Goal: Book appointment/travel/reservation

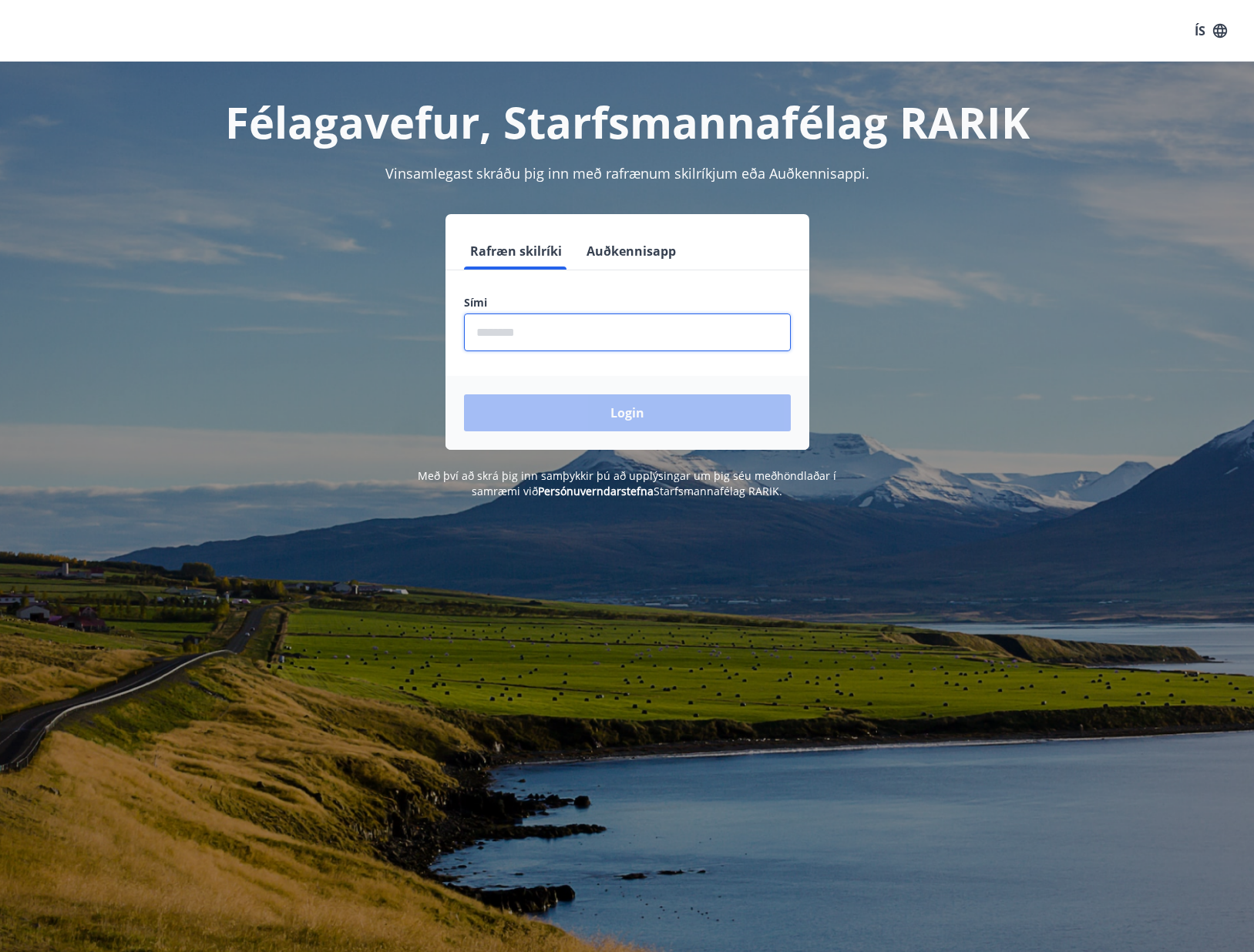
click at [525, 328] on input "phone" at bounding box center [627, 332] width 326 height 38
type input "********"
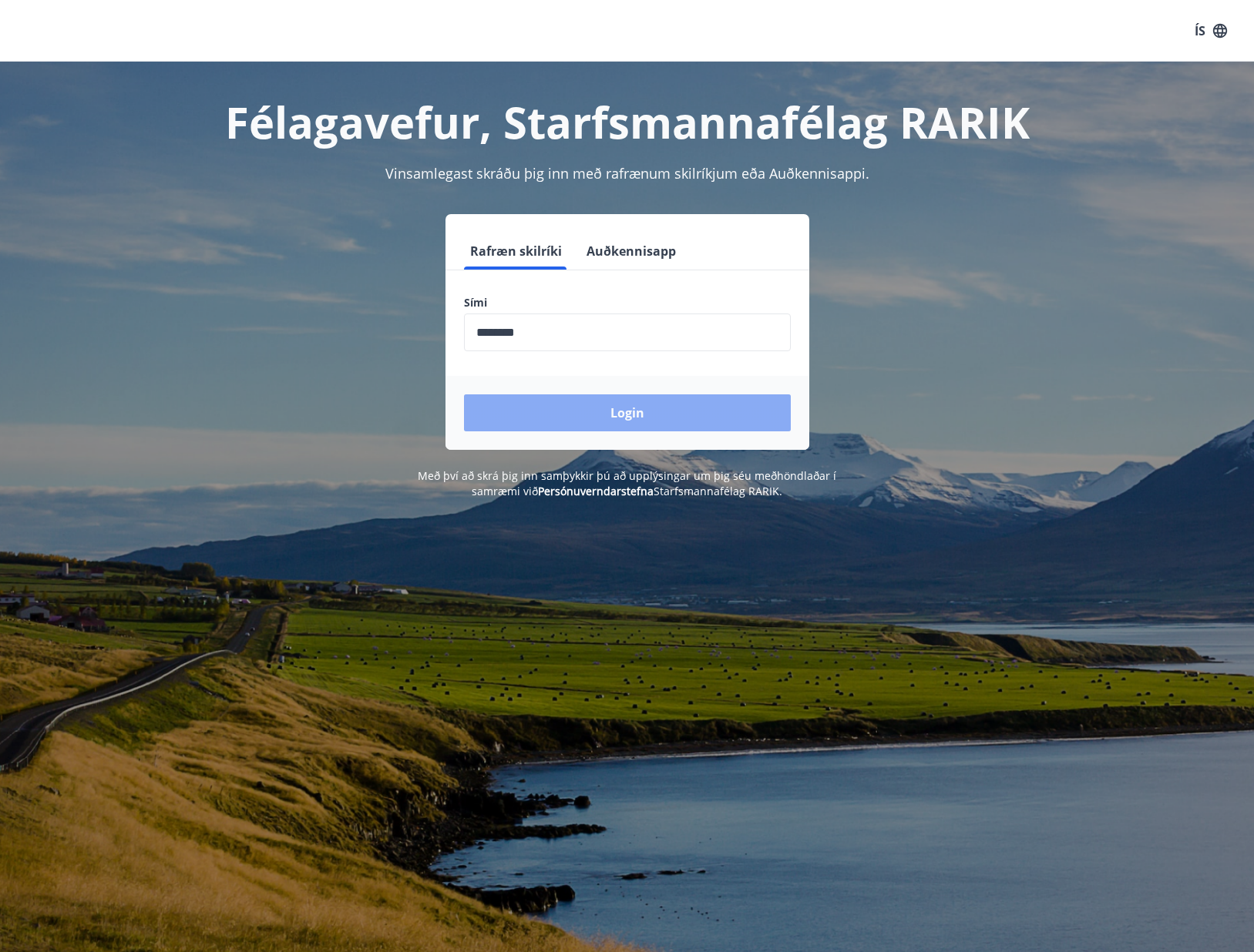
click at [603, 410] on button "Login" at bounding box center [627, 413] width 326 height 37
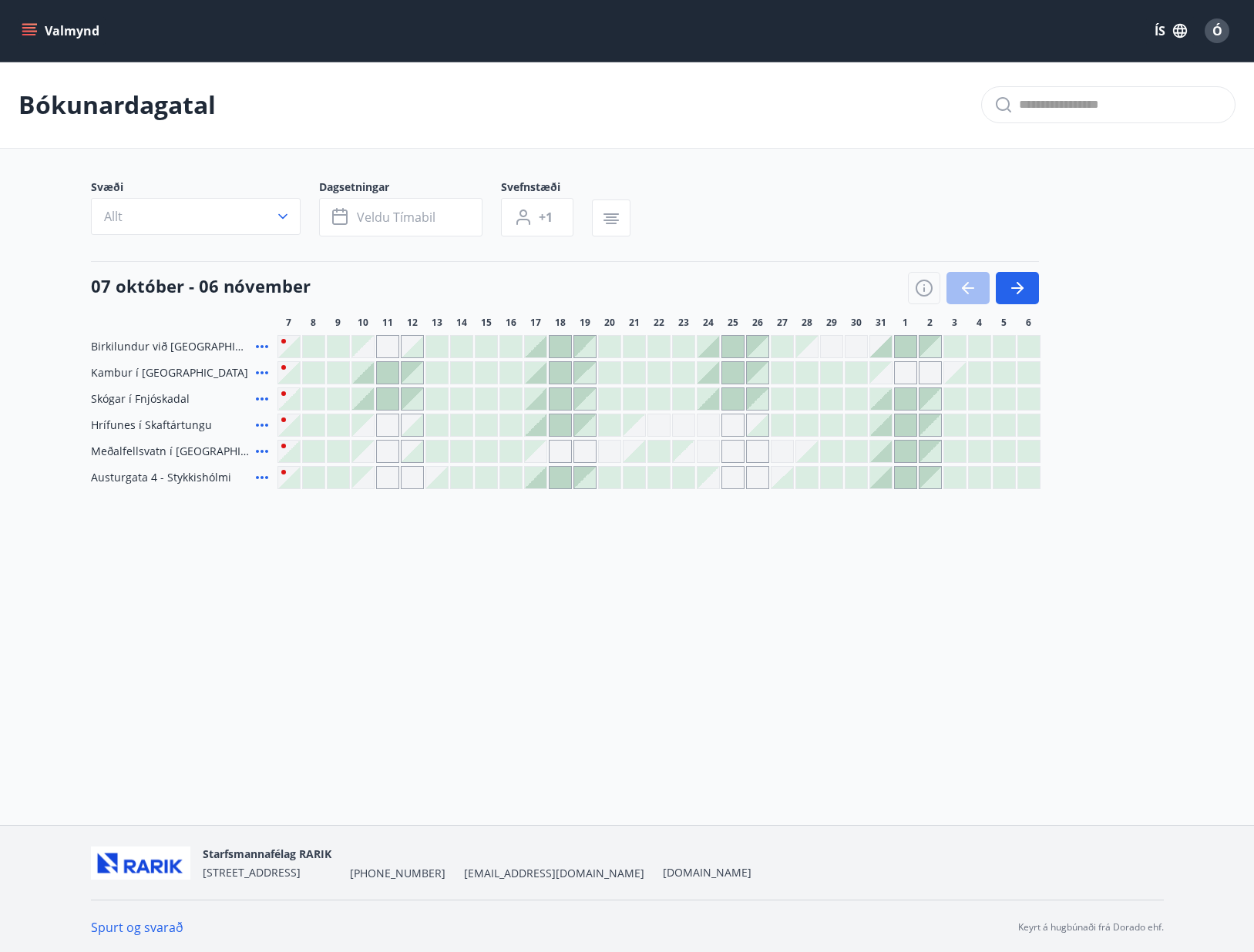
click at [966, 281] on div at bounding box center [974, 288] width 131 height 32
click at [1009, 288] on icon "button" at bounding box center [1017, 288] width 18 height 18
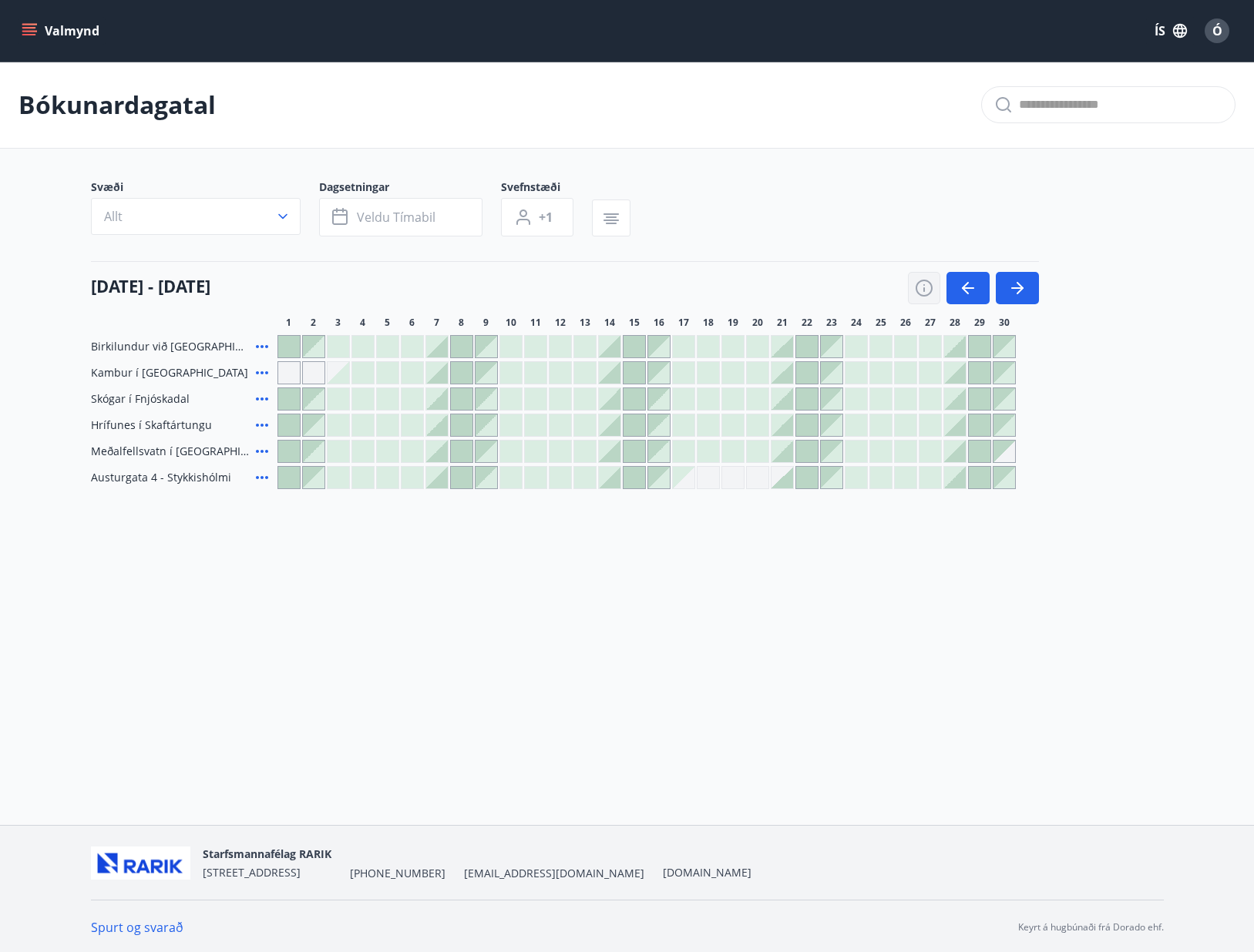
click at [925, 289] on icon "button" at bounding box center [924, 288] width 18 height 18
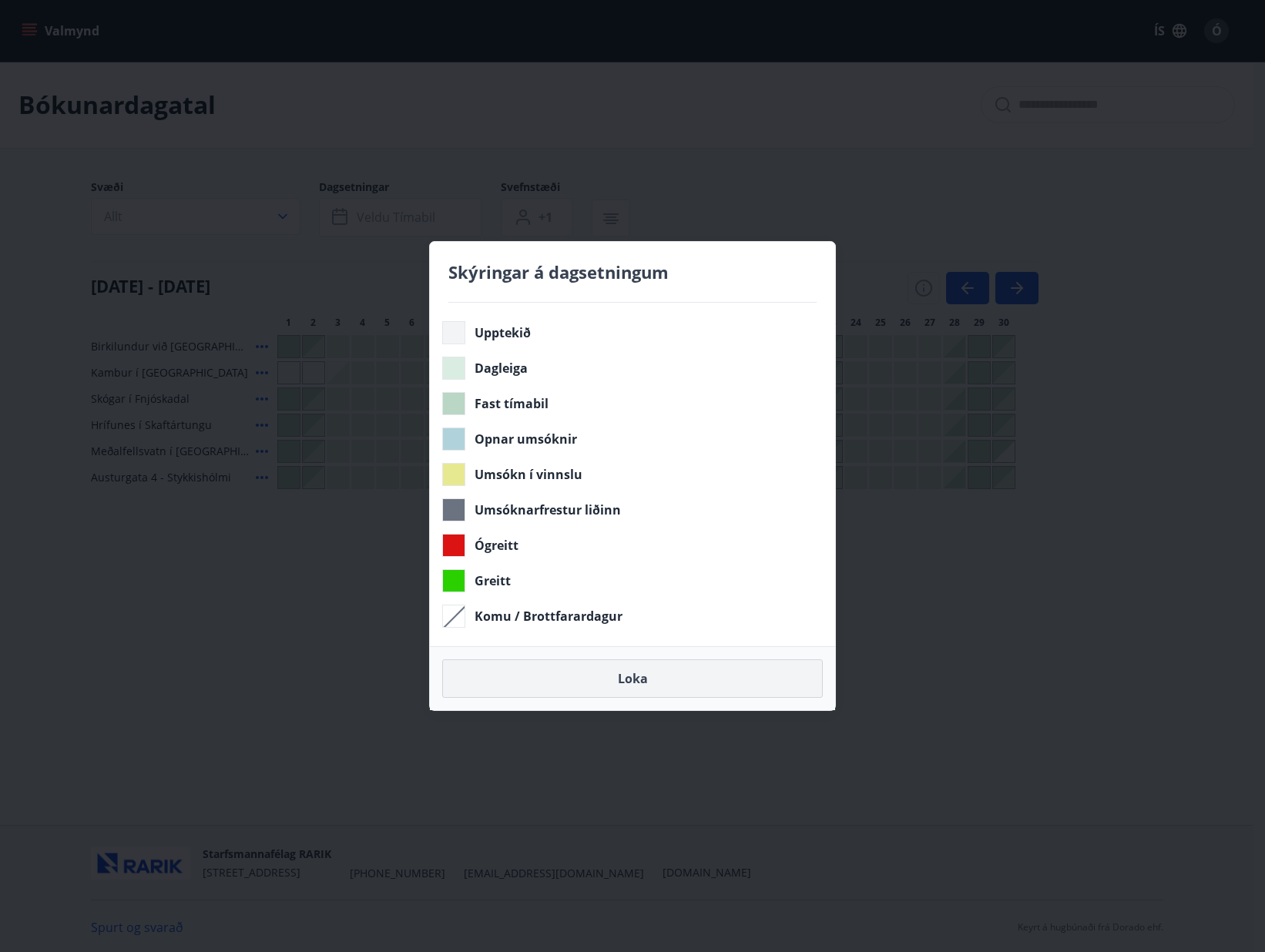
click at [603, 679] on button "Loka" at bounding box center [632, 678] width 381 height 39
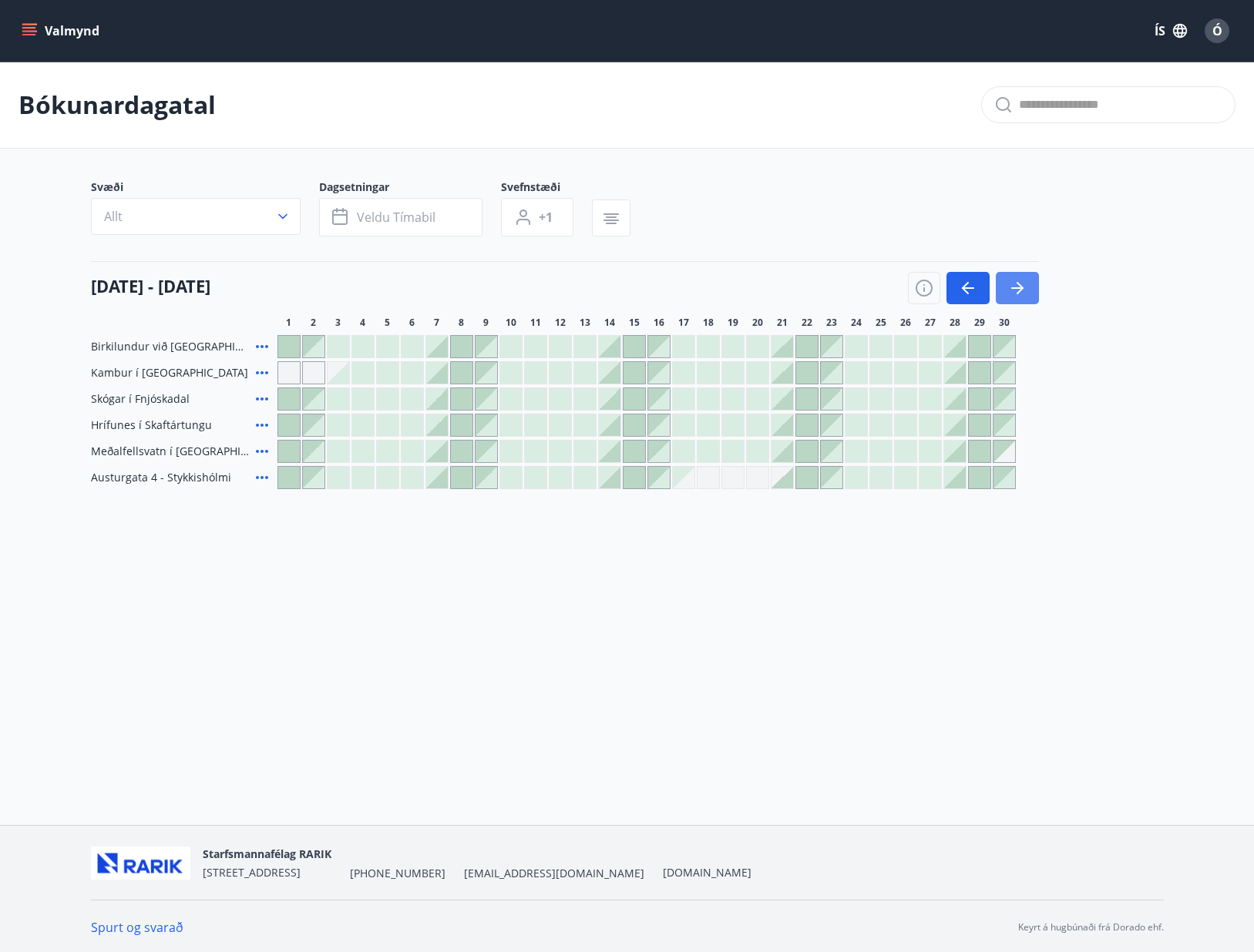
click at [1025, 280] on icon "button" at bounding box center [1017, 288] width 18 height 18
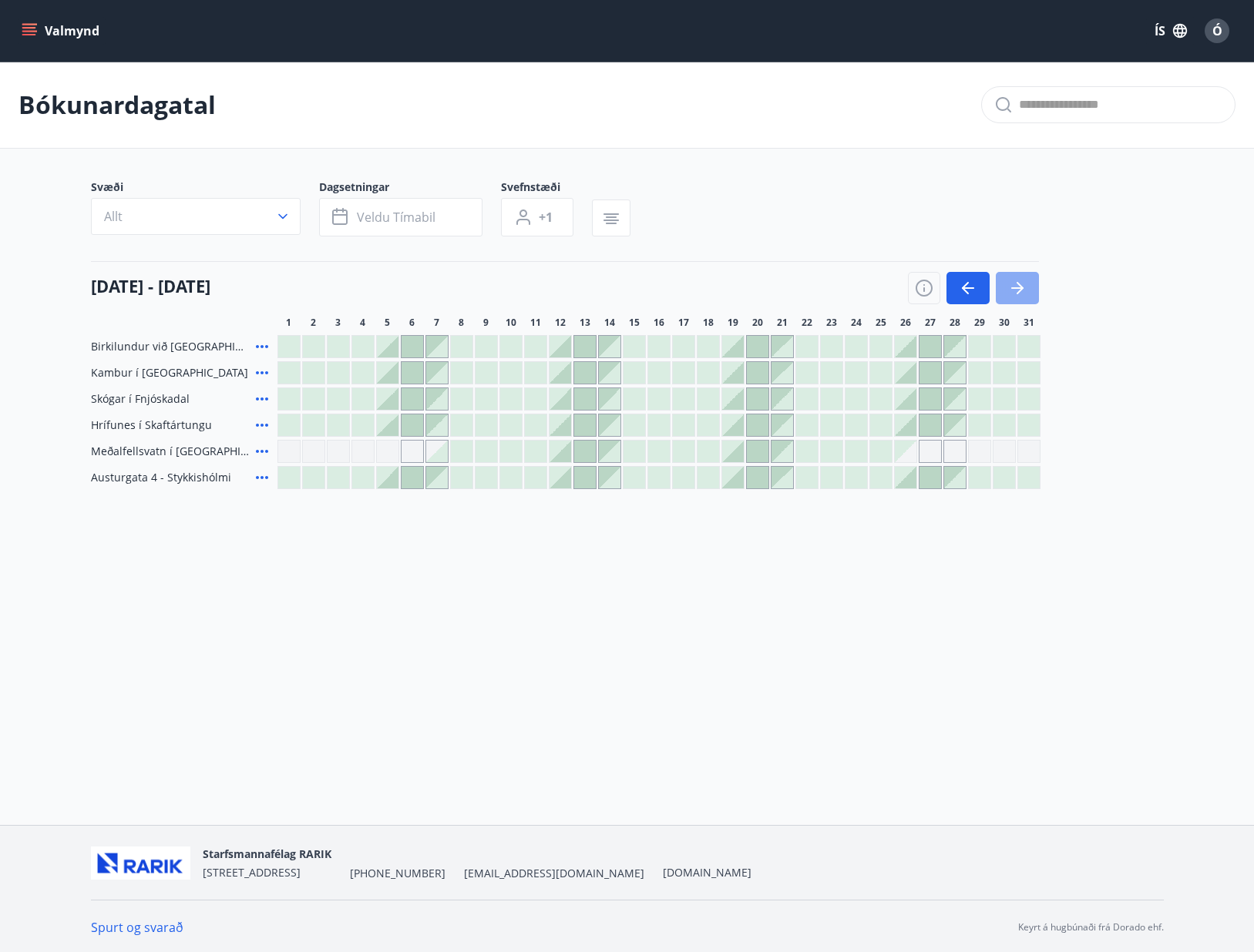
click at [1025, 293] on icon "button" at bounding box center [1017, 288] width 18 height 18
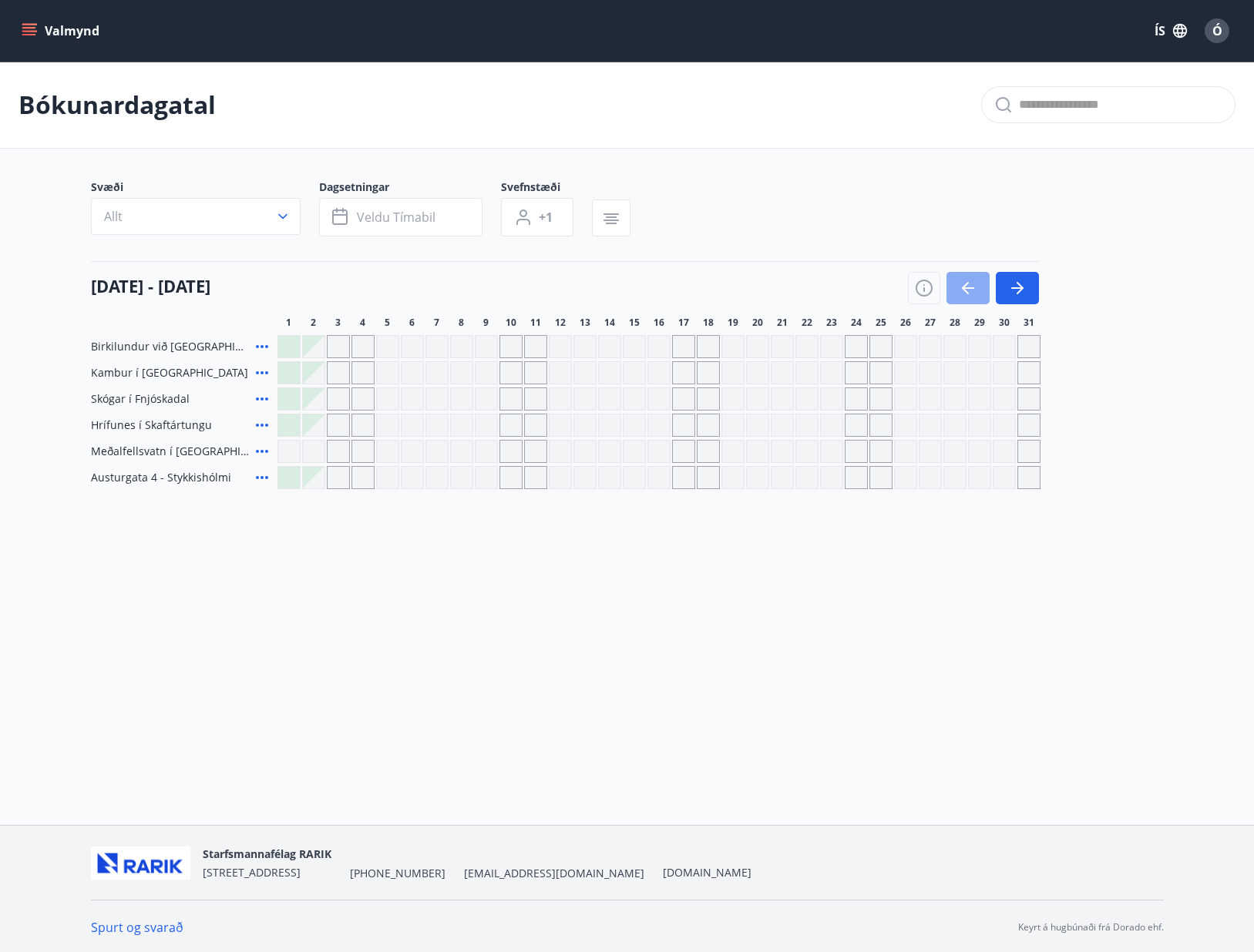
click at [967, 284] on icon "button" at bounding box center [968, 288] width 18 height 18
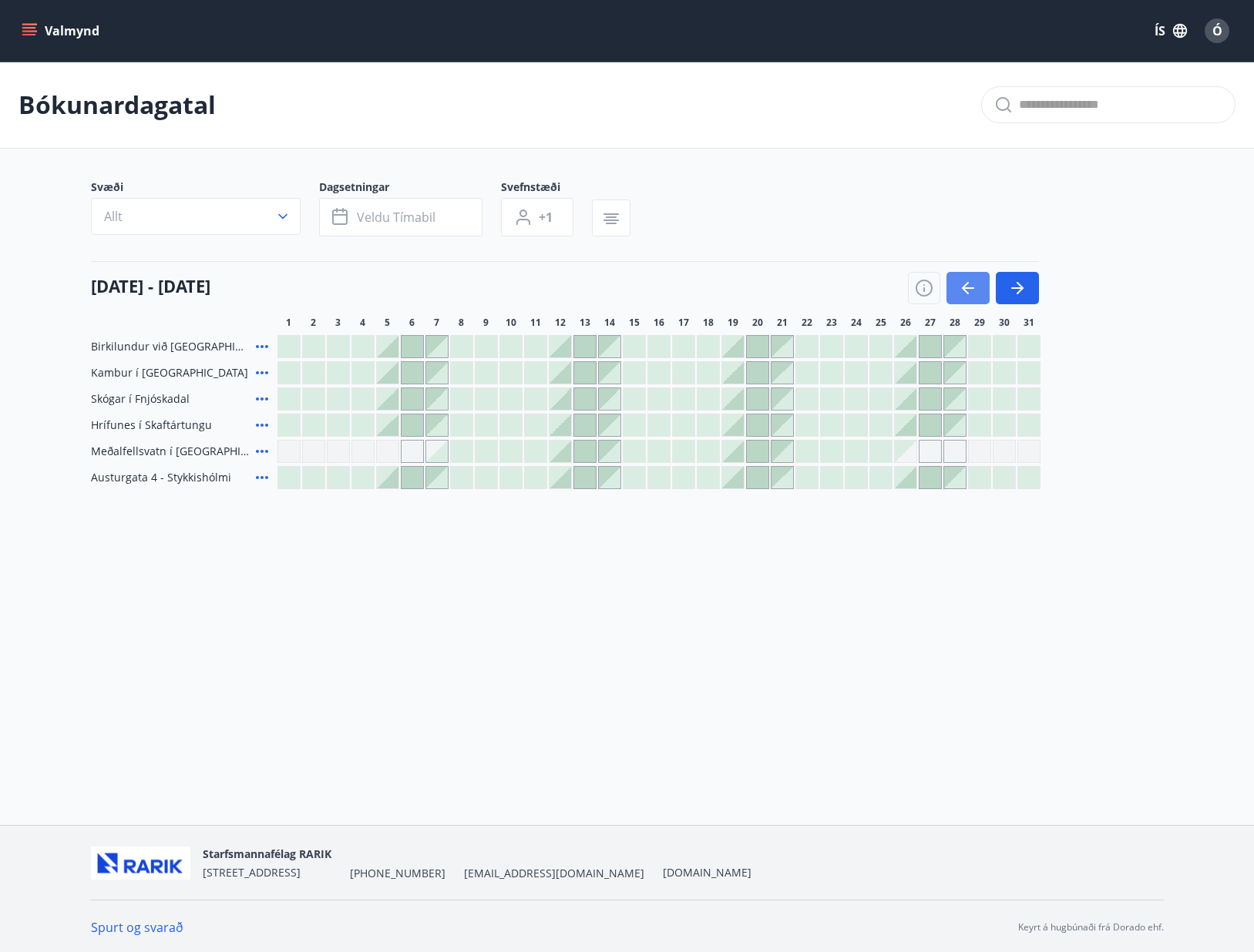
click at [967, 284] on icon "button" at bounding box center [968, 288] width 18 height 18
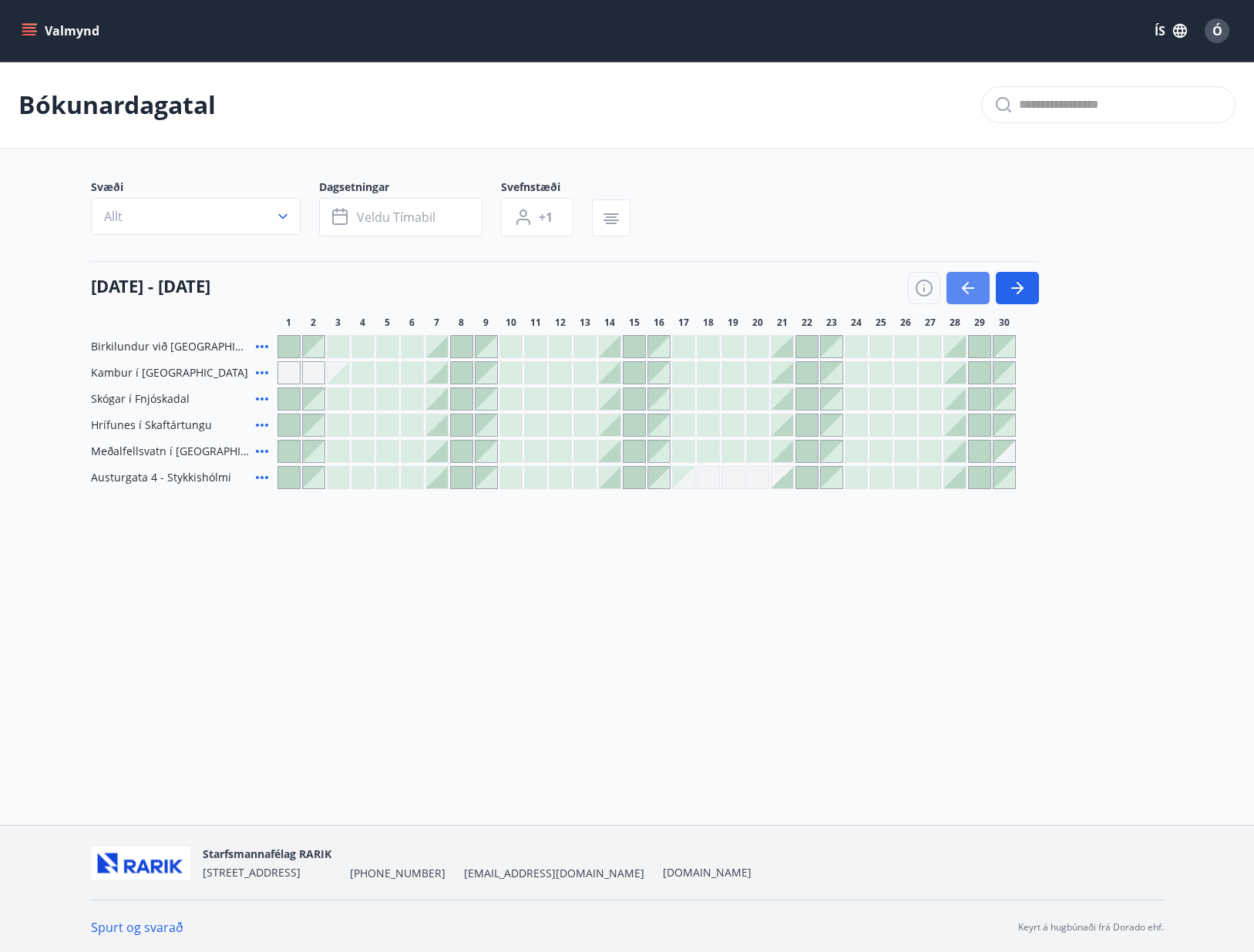
click at [967, 284] on icon "button" at bounding box center [968, 288] width 18 height 18
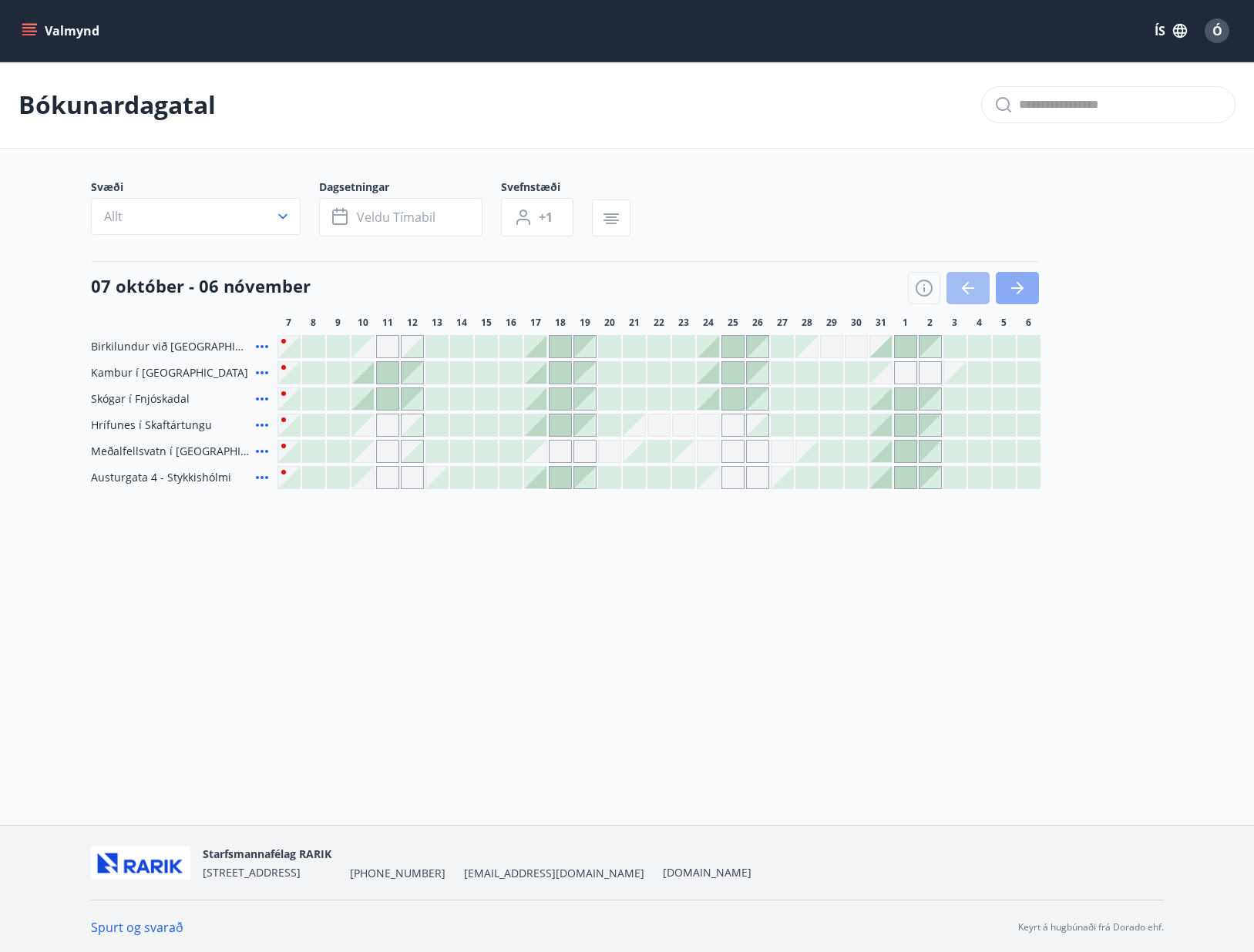
click at [1016, 284] on icon "button" at bounding box center [1017, 288] width 18 height 18
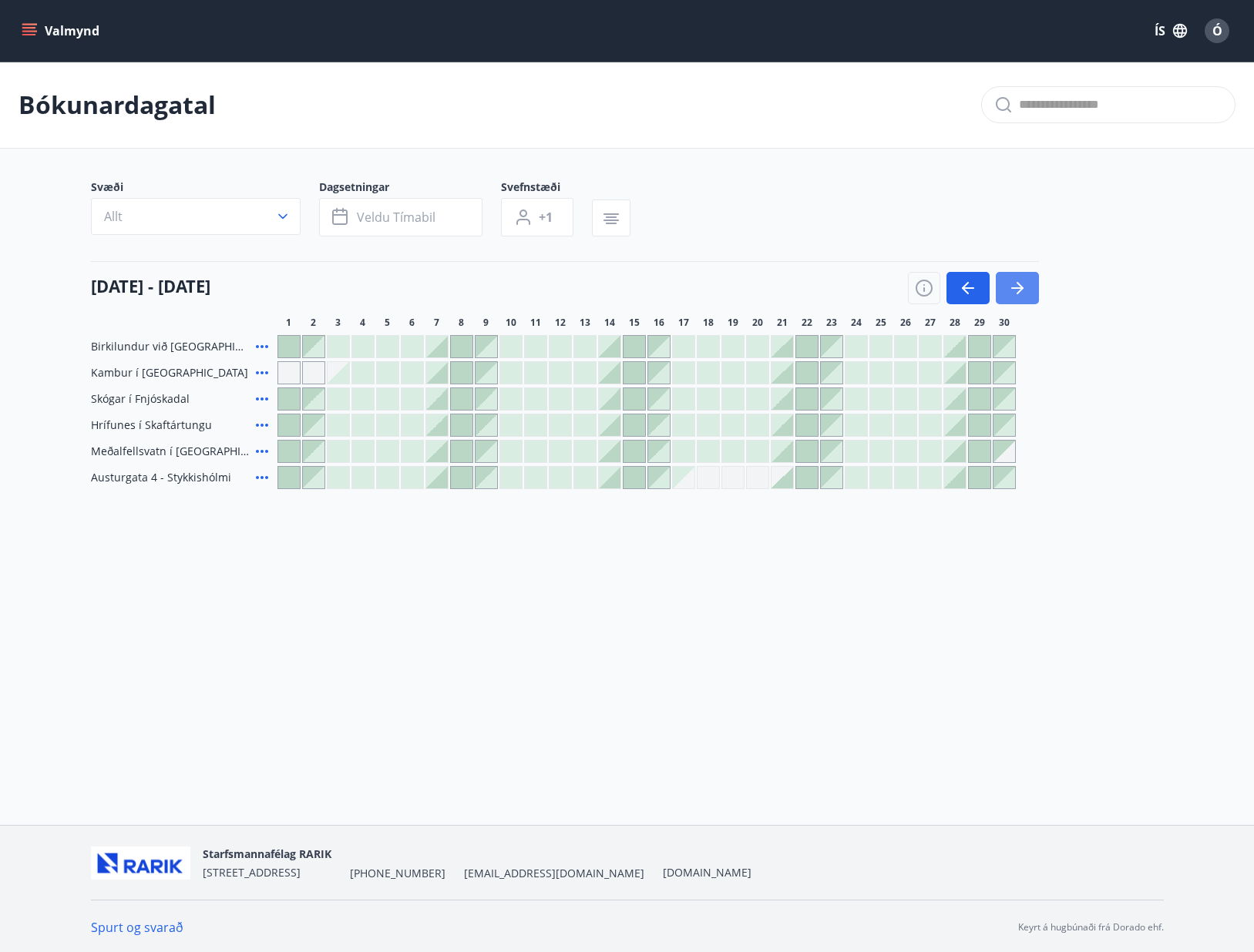
click at [1016, 284] on icon "button" at bounding box center [1017, 288] width 18 height 18
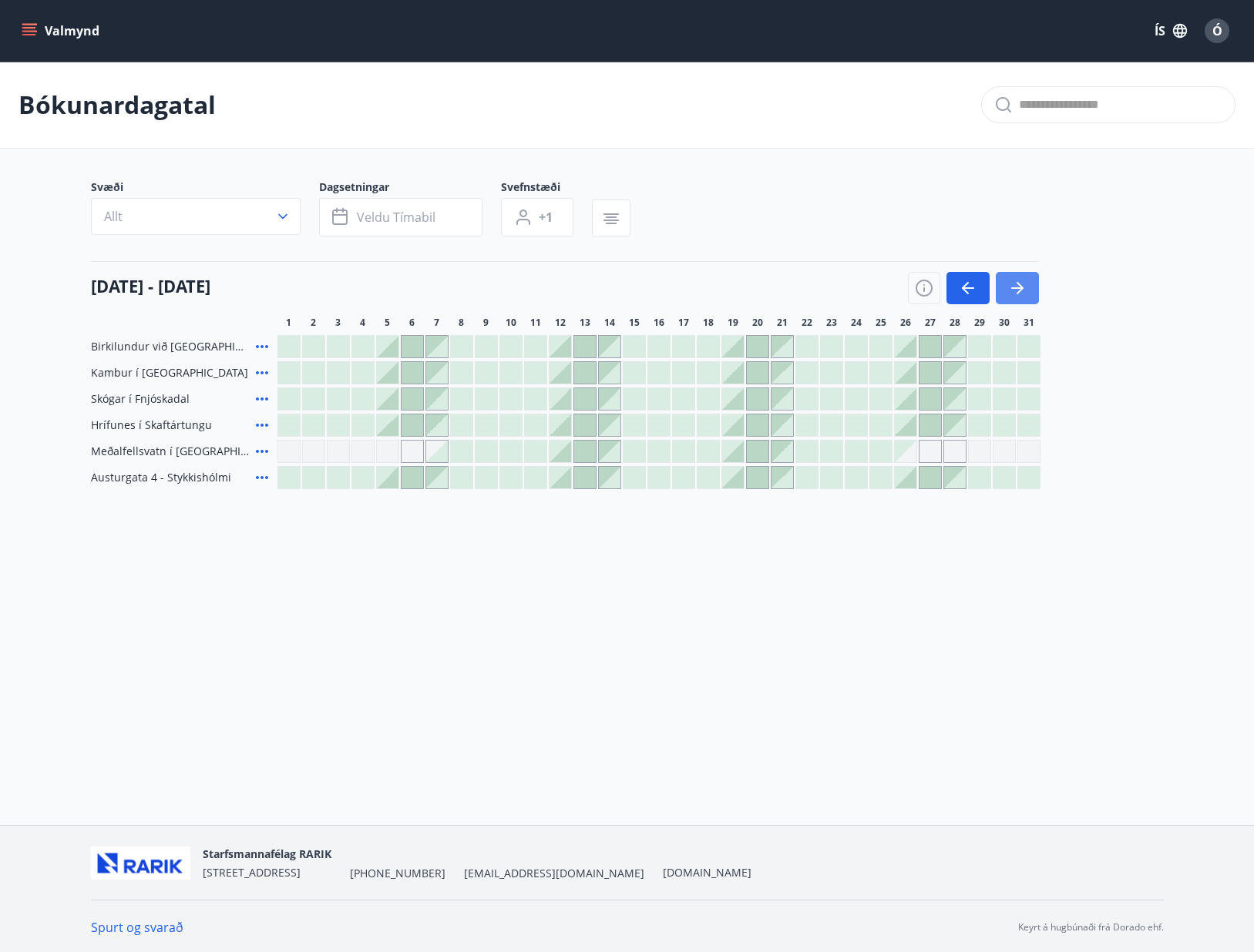
click at [1015, 281] on icon "button" at bounding box center [1017, 288] width 18 height 18
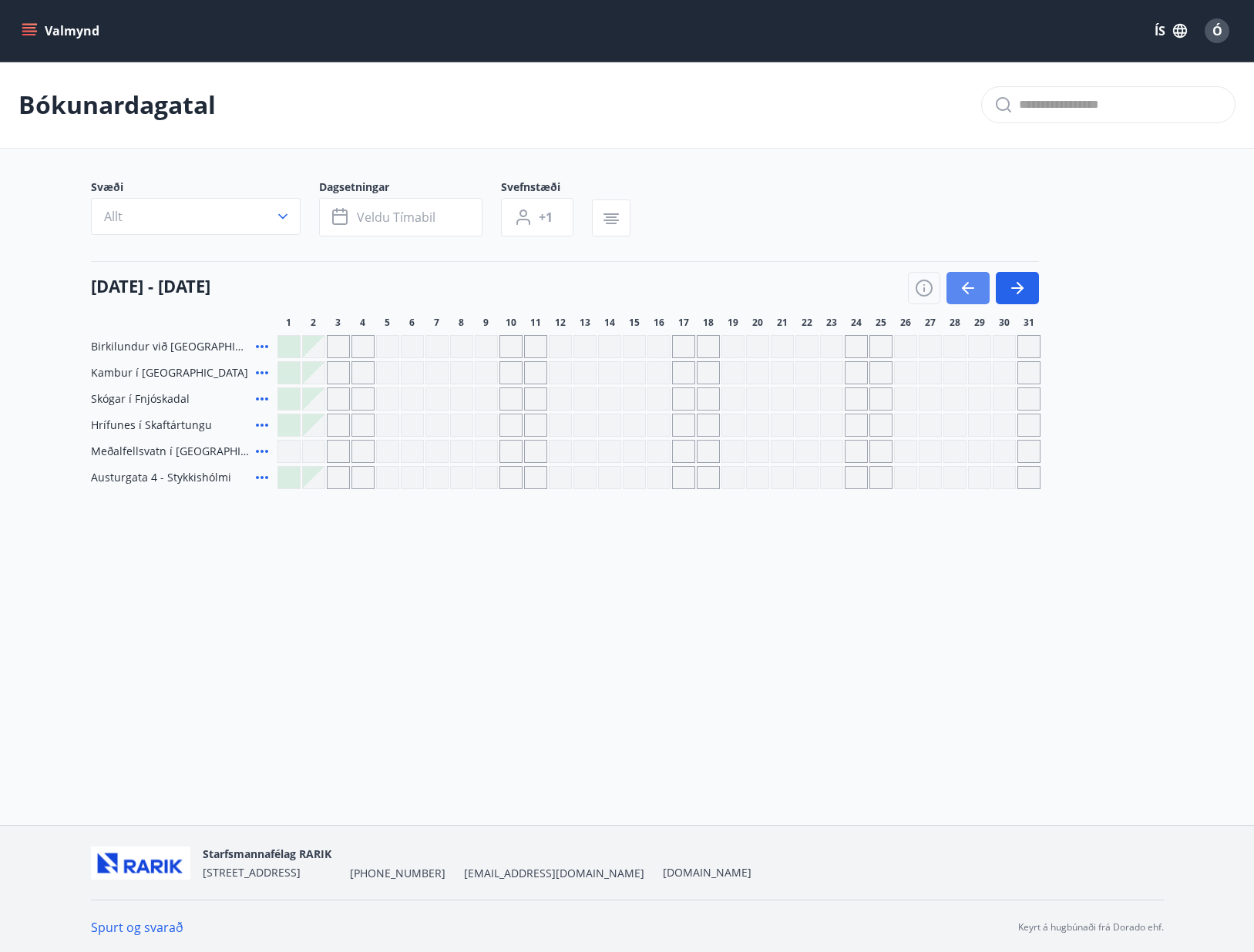
click at [971, 288] on icon "button" at bounding box center [967, 288] width 12 height 2
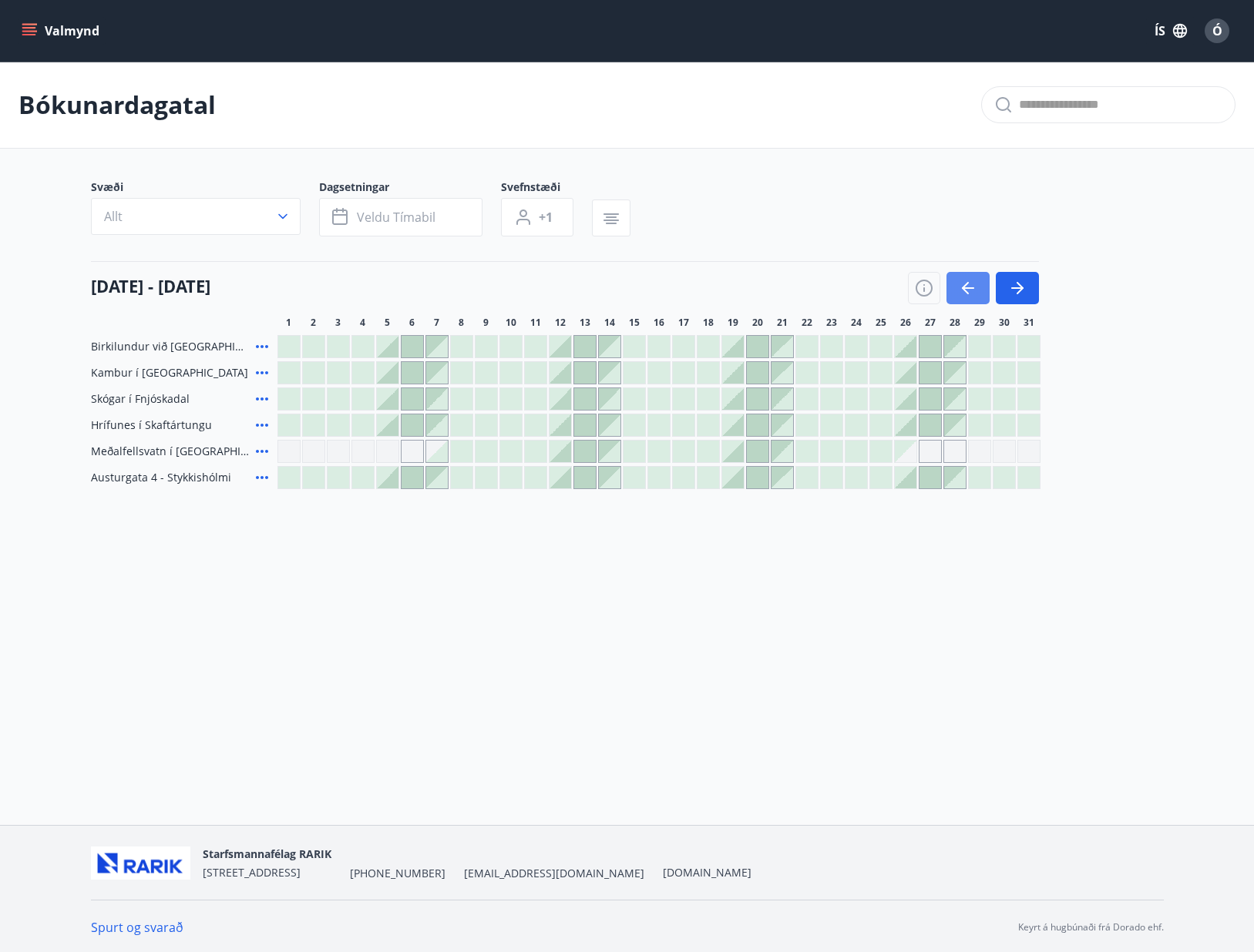
click at [971, 288] on icon "button" at bounding box center [967, 288] width 12 height 2
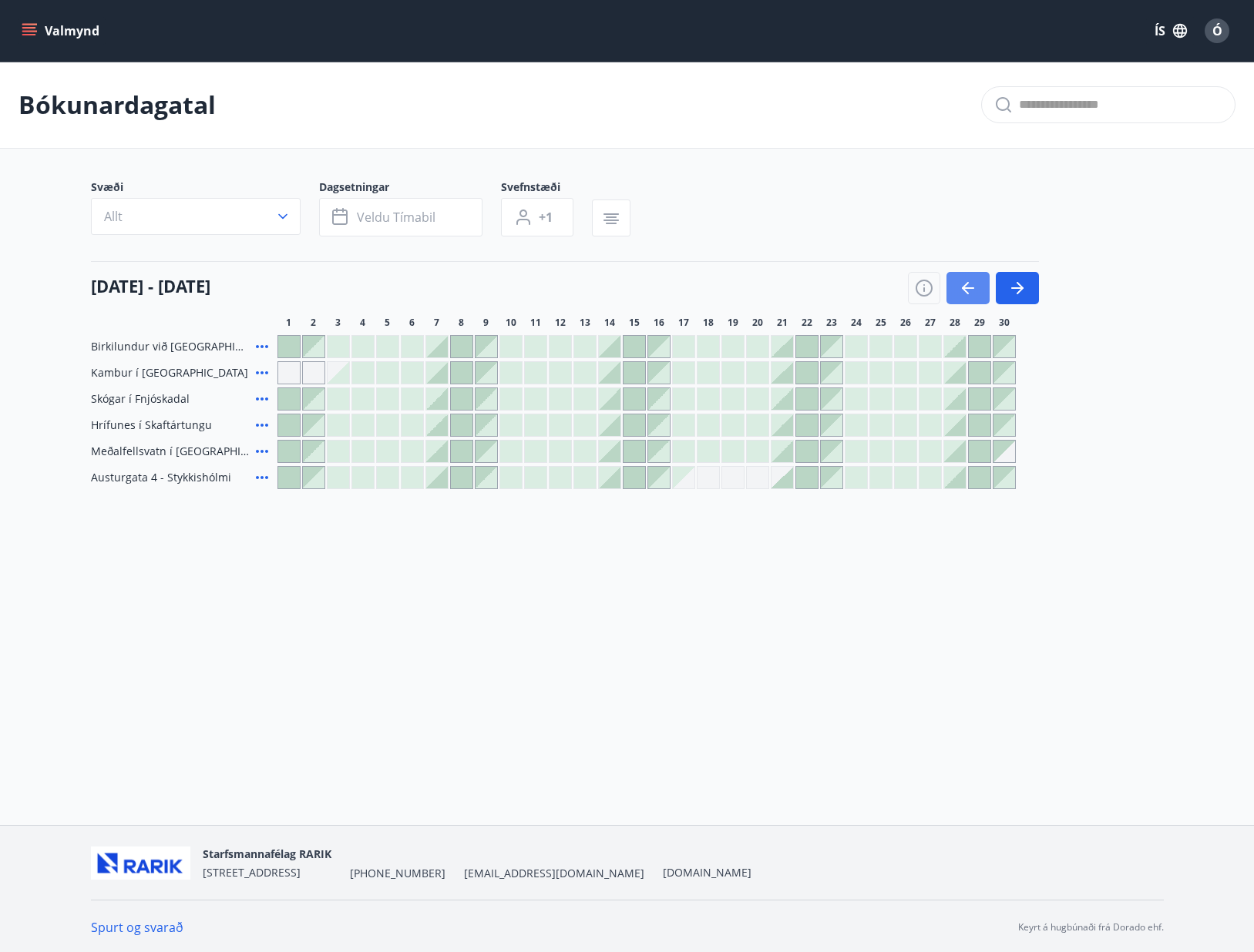
click at [971, 288] on icon "button" at bounding box center [967, 288] width 12 height 2
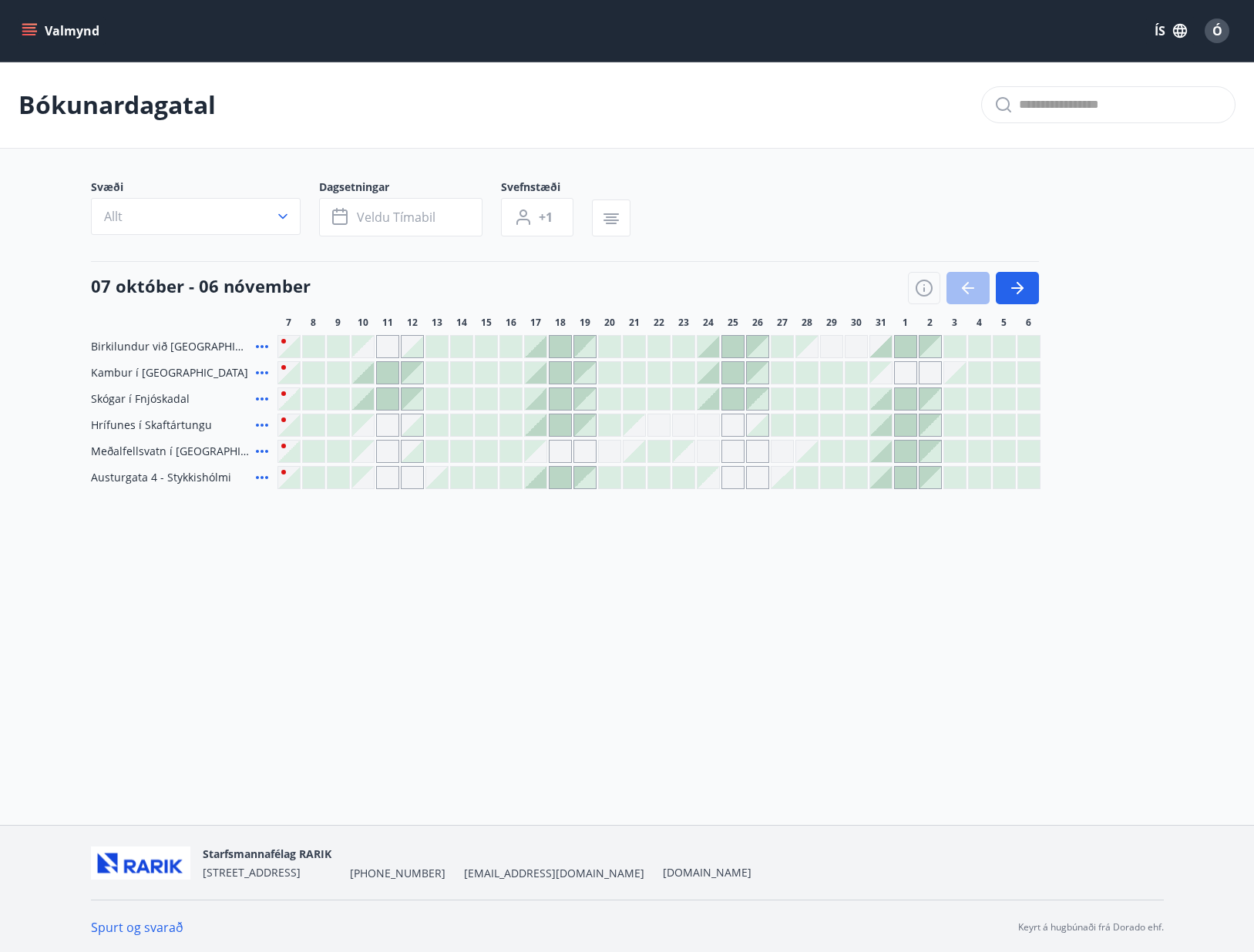
click at [1102, 213] on div "Svæði Allt Dagsetningar Veldu tímabil Svefnstæði +1" at bounding box center [627, 211] width 1072 height 64
click at [1019, 280] on icon "button" at bounding box center [1017, 288] width 18 height 18
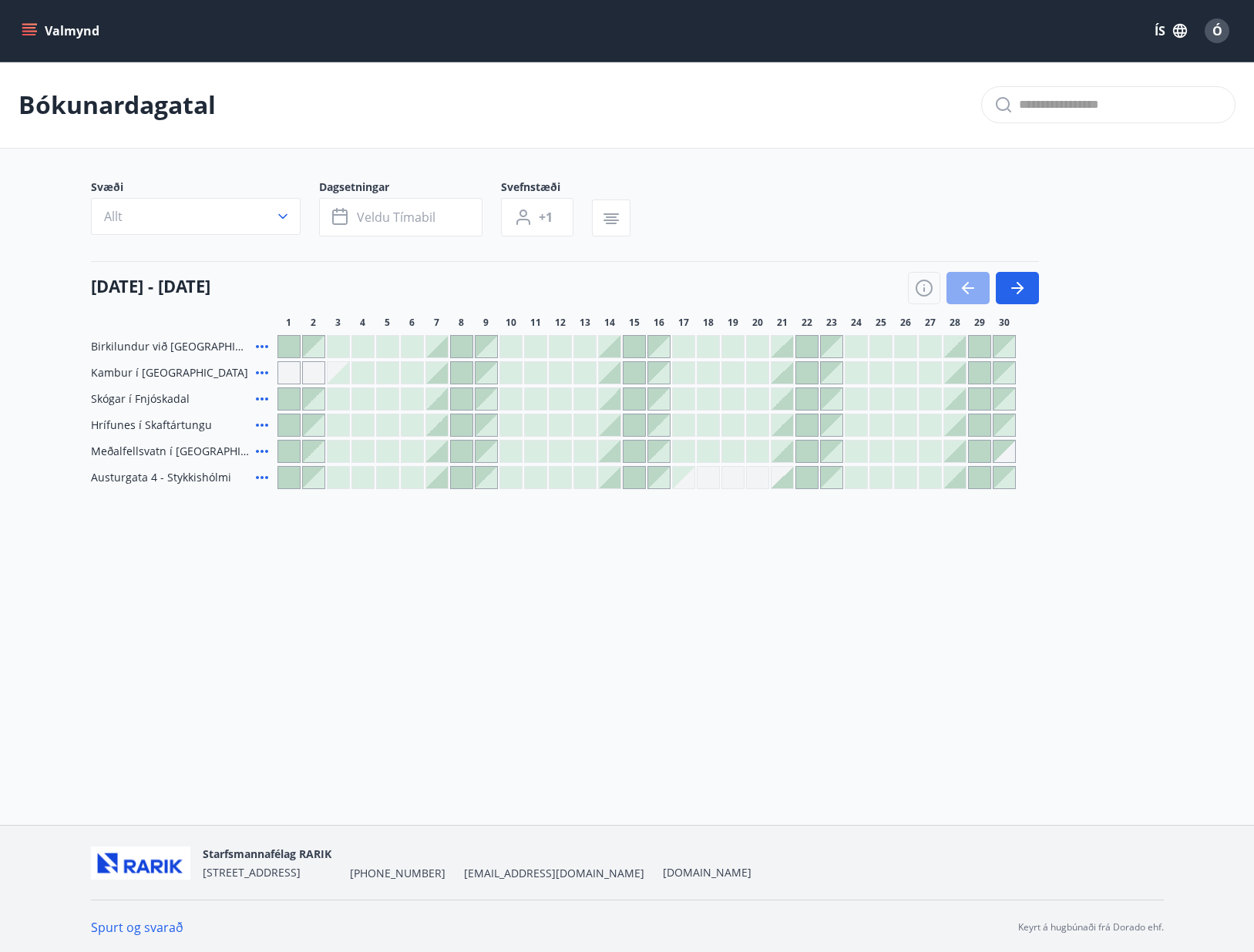
click at [964, 283] on icon "button" at bounding box center [968, 288] width 18 height 18
